Goal: Navigation & Orientation: Find specific page/section

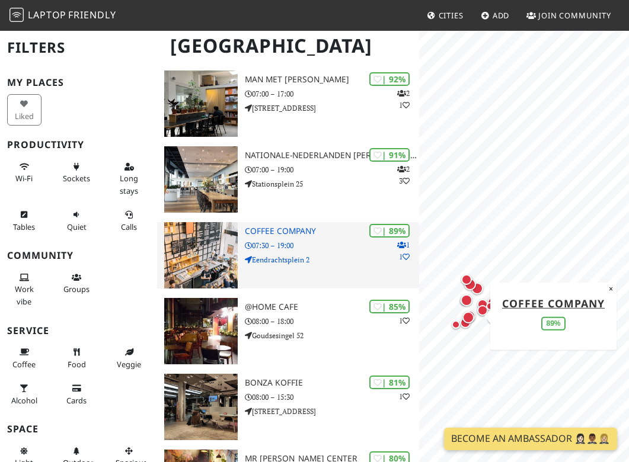
scroll to position [189, 0]
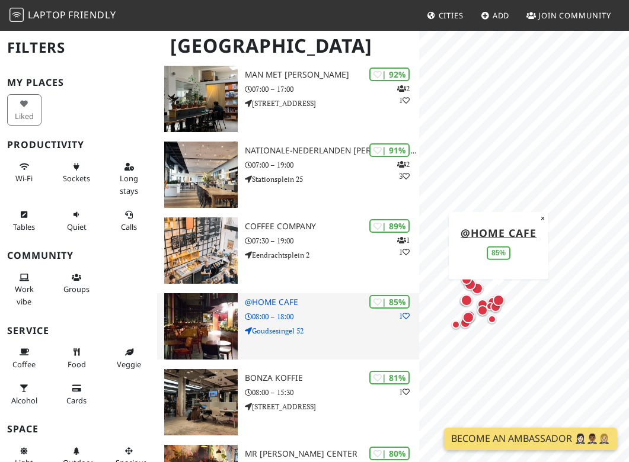
click at [275, 297] on h3 "@Home Cafe" at bounding box center [332, 302] width 175 height 10
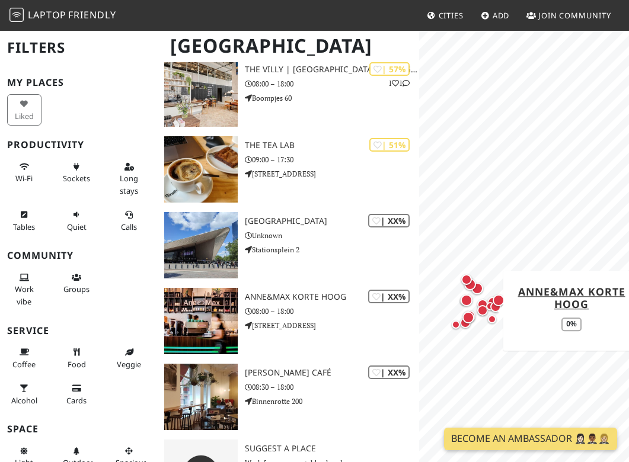
scroll to position [1068, 0]
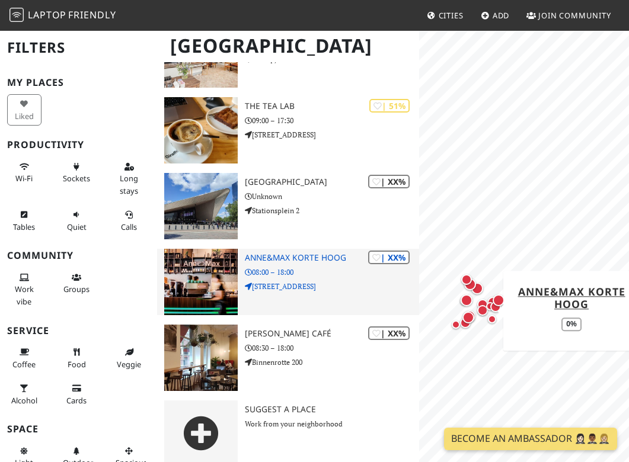
click at [296, 267] on p "08:00 – 18:00" at bounding box center [332, 272] width 175 height 11
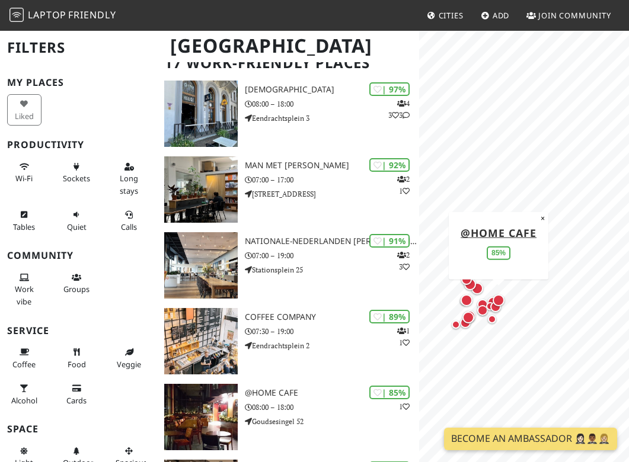
scroll to position [0, 0]
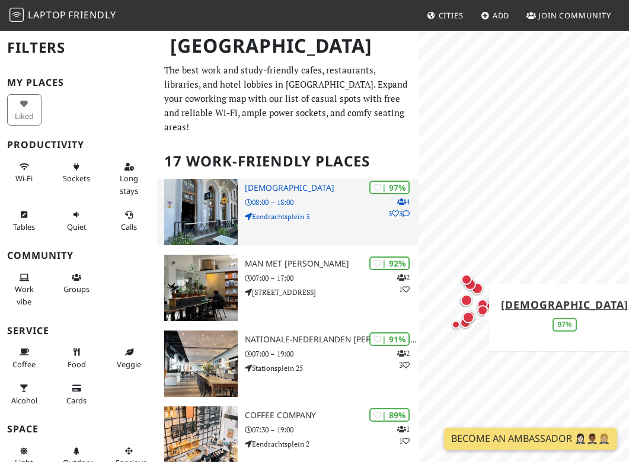
click at [271, 211] on p "Eendrachtsplein 3" at bounding box center [332, 216] width 175 height 11
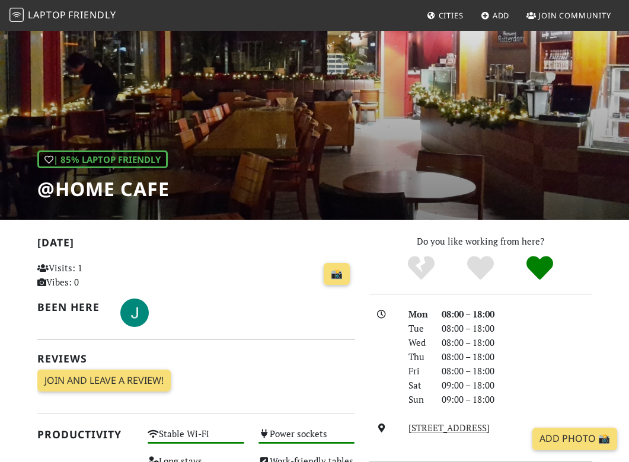
scroll to position [57, 0]
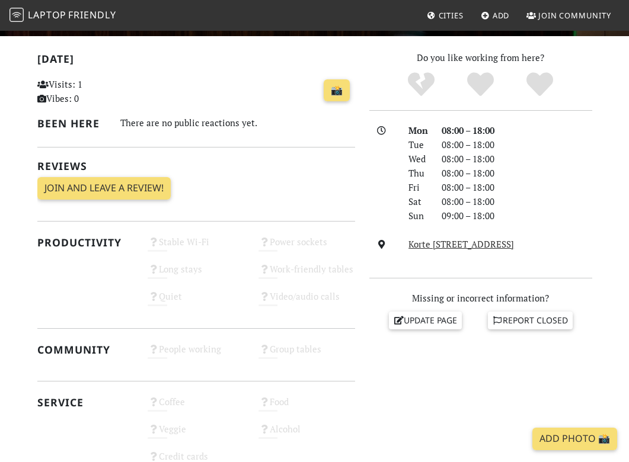
scroll to position [88, 0]
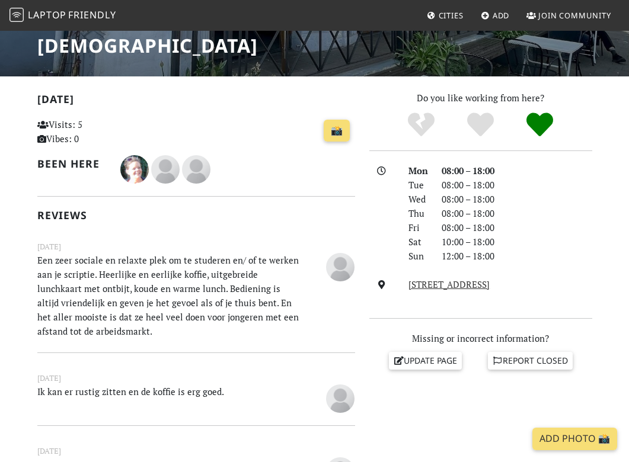
scroll to position [200, 0]
